Goal: Task Accomplishment & Management: Manage account settings

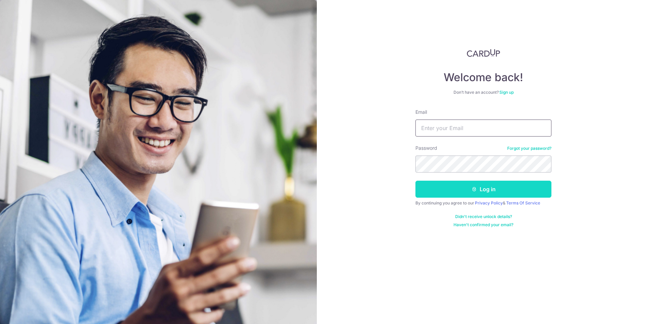
type input "[EMAIL_ADDRESS][DOMAIN_NAME]"
click at [477, 190] on icon "submit" at bounding box center [473, 189] width 5 height 5
